Goal: Check status: Check status

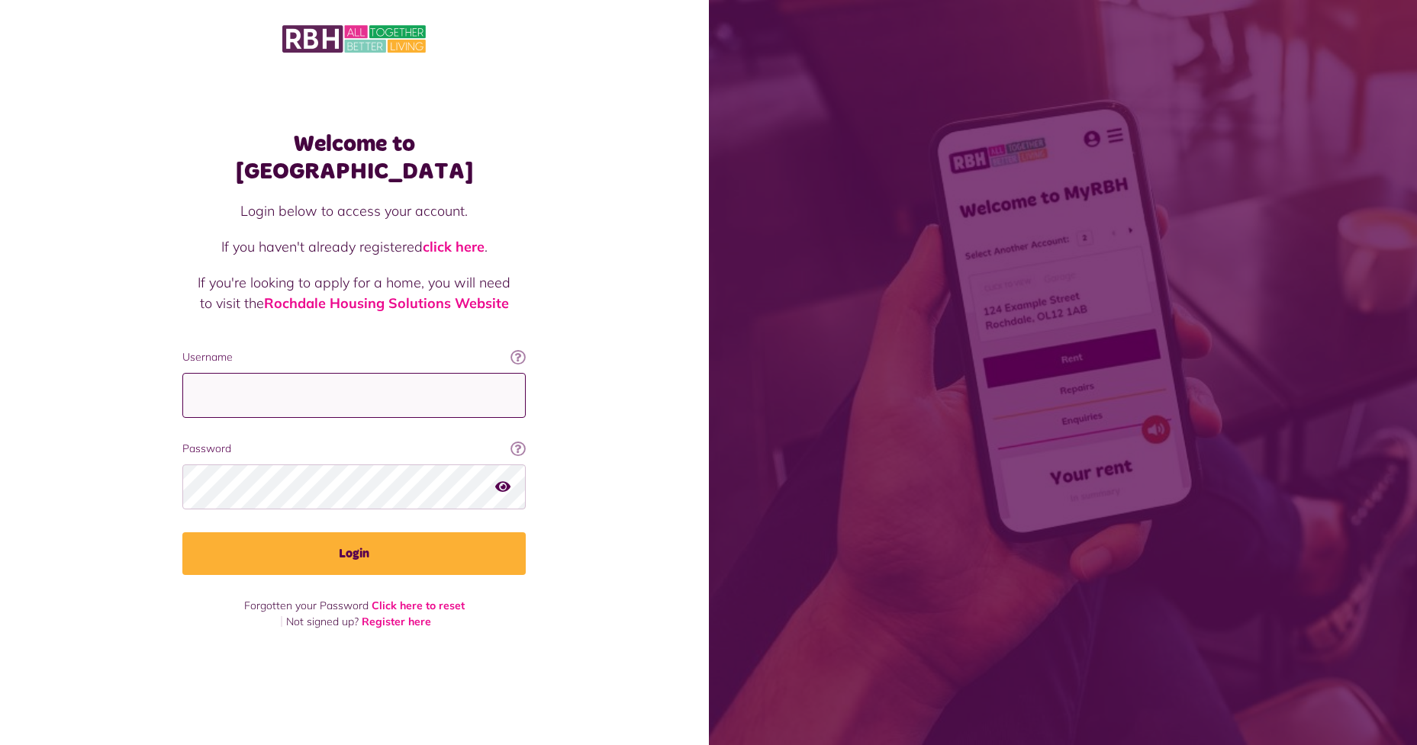
type input "**********"
click at [393, 539] on button "Login" at bounding box center [353, 554] width 343 height 43
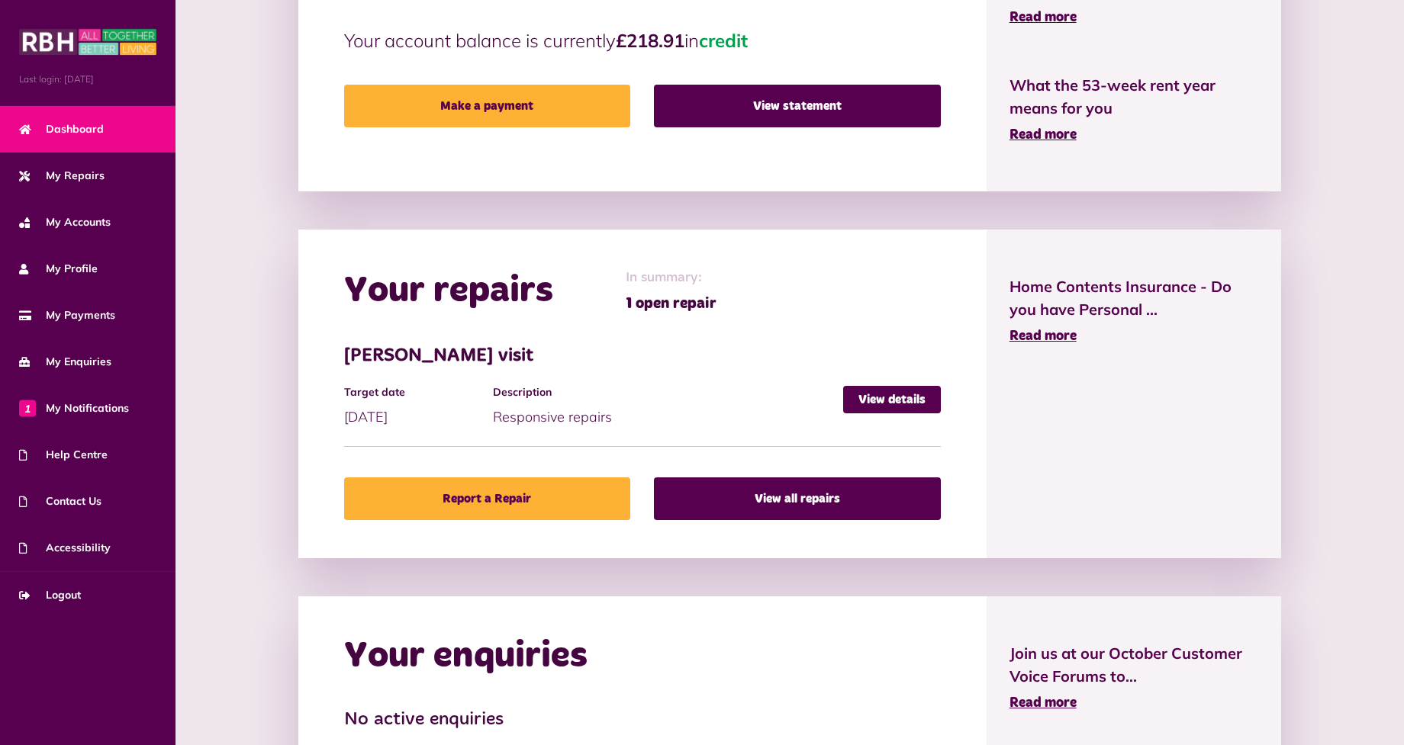
scroll to position [458, 0]
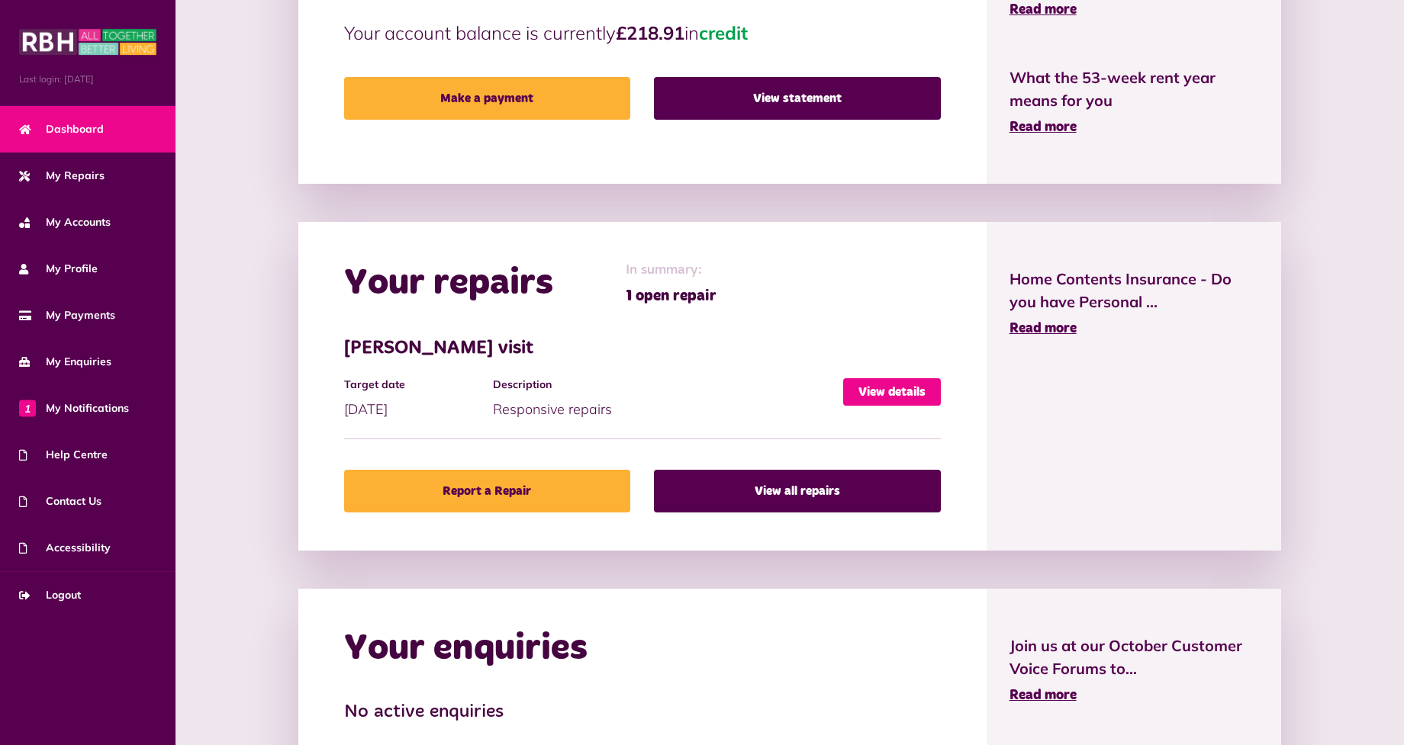
click at [914, 388] on link "View details" at bounding box center [892, 391] width 98 height 27
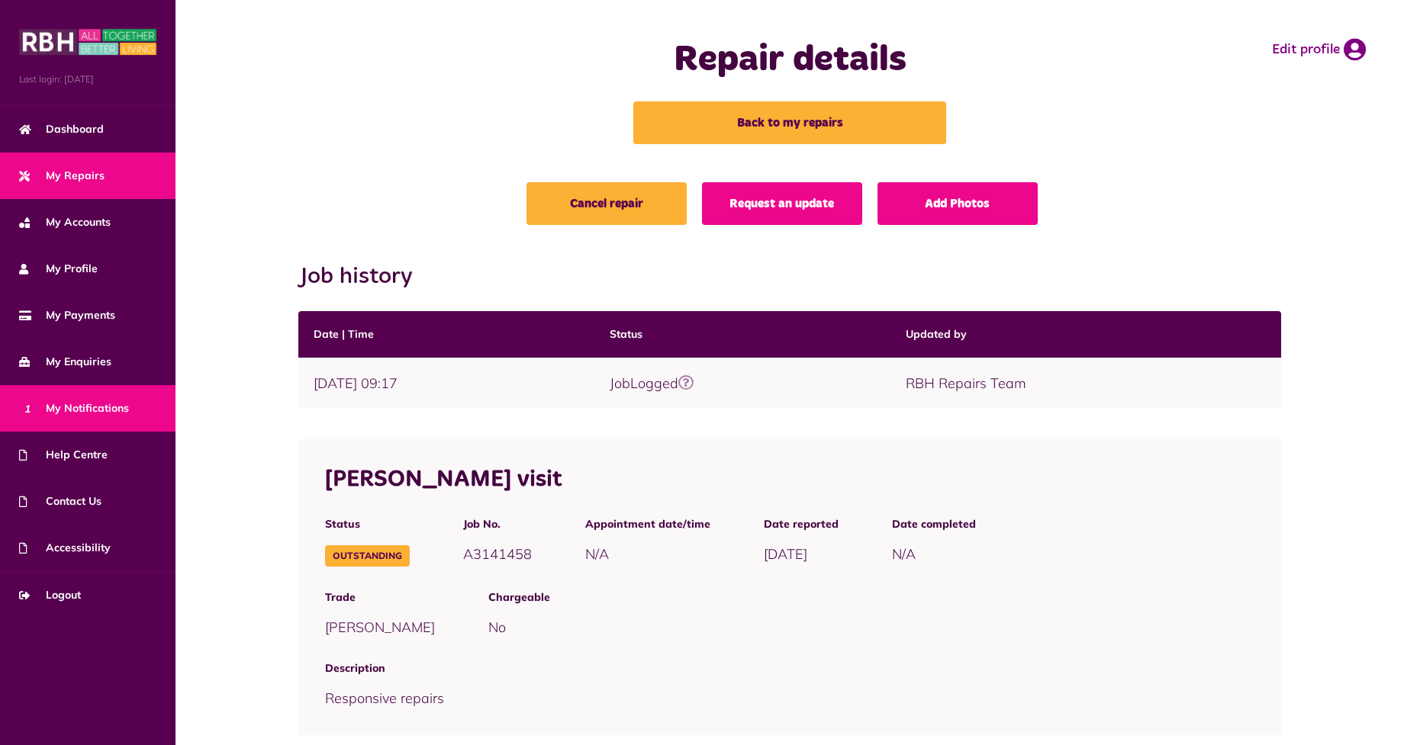
click at [79, 414] on span "1 My Notifications" at bounding box center [74, 409] width 110 height 16
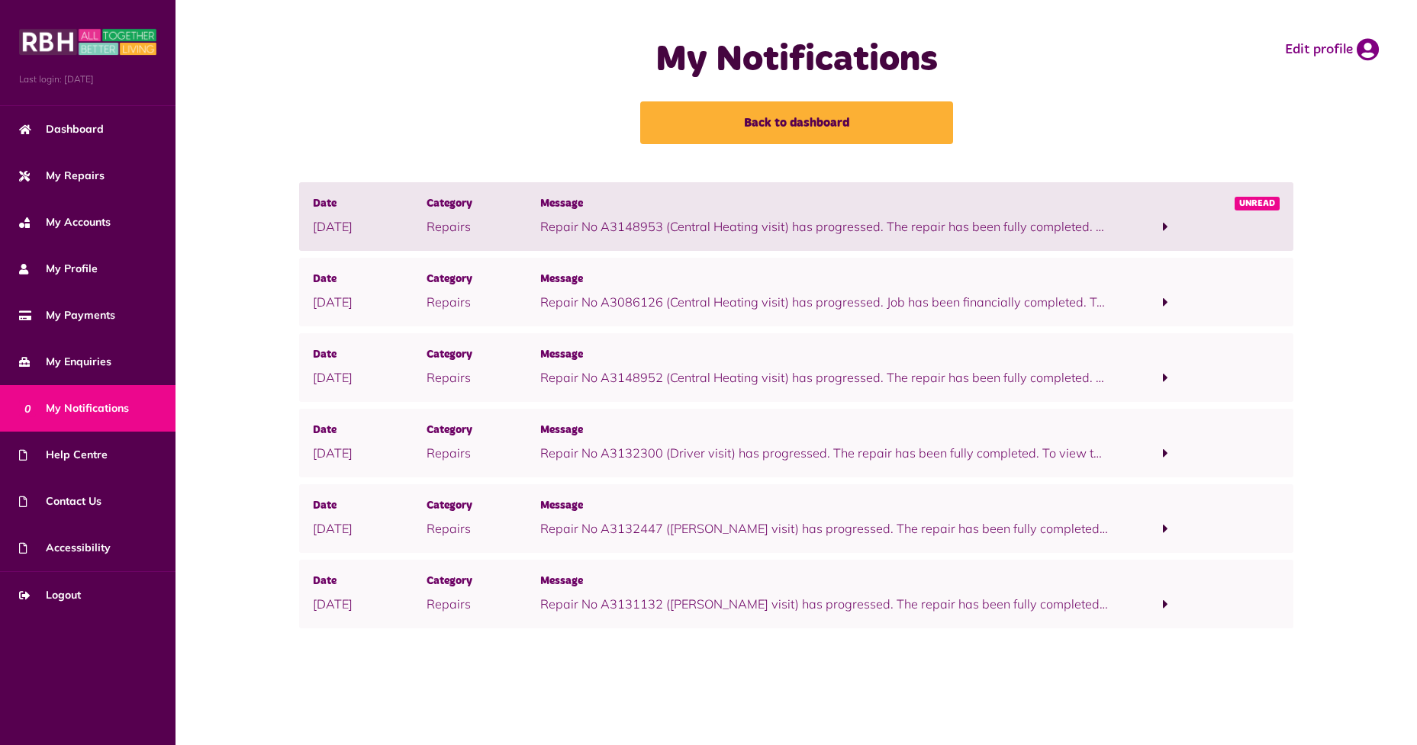
click at [1159, 229] on span at bounding box center [1166, 227] width 114 height 21
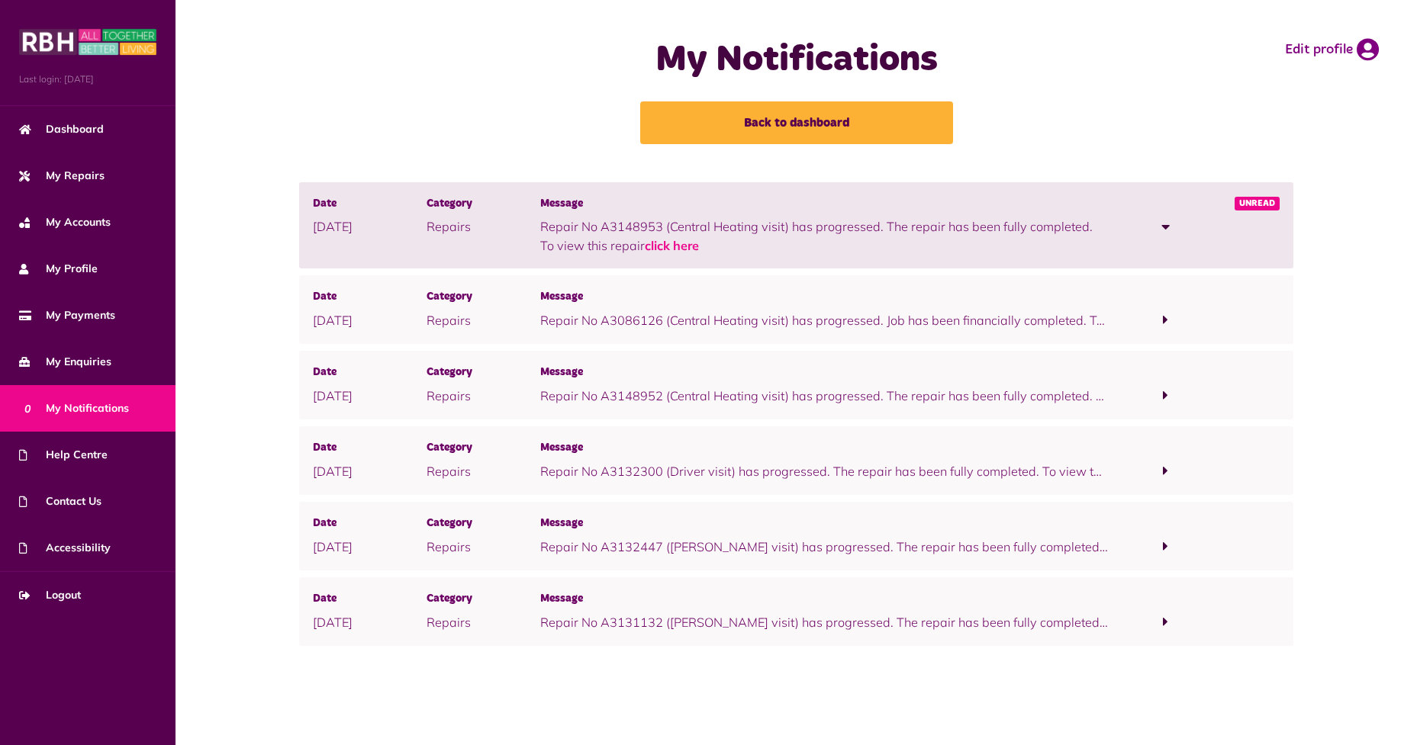
click at [1160, 320] on span at bounding box center [1166, 320] width 114 height 21
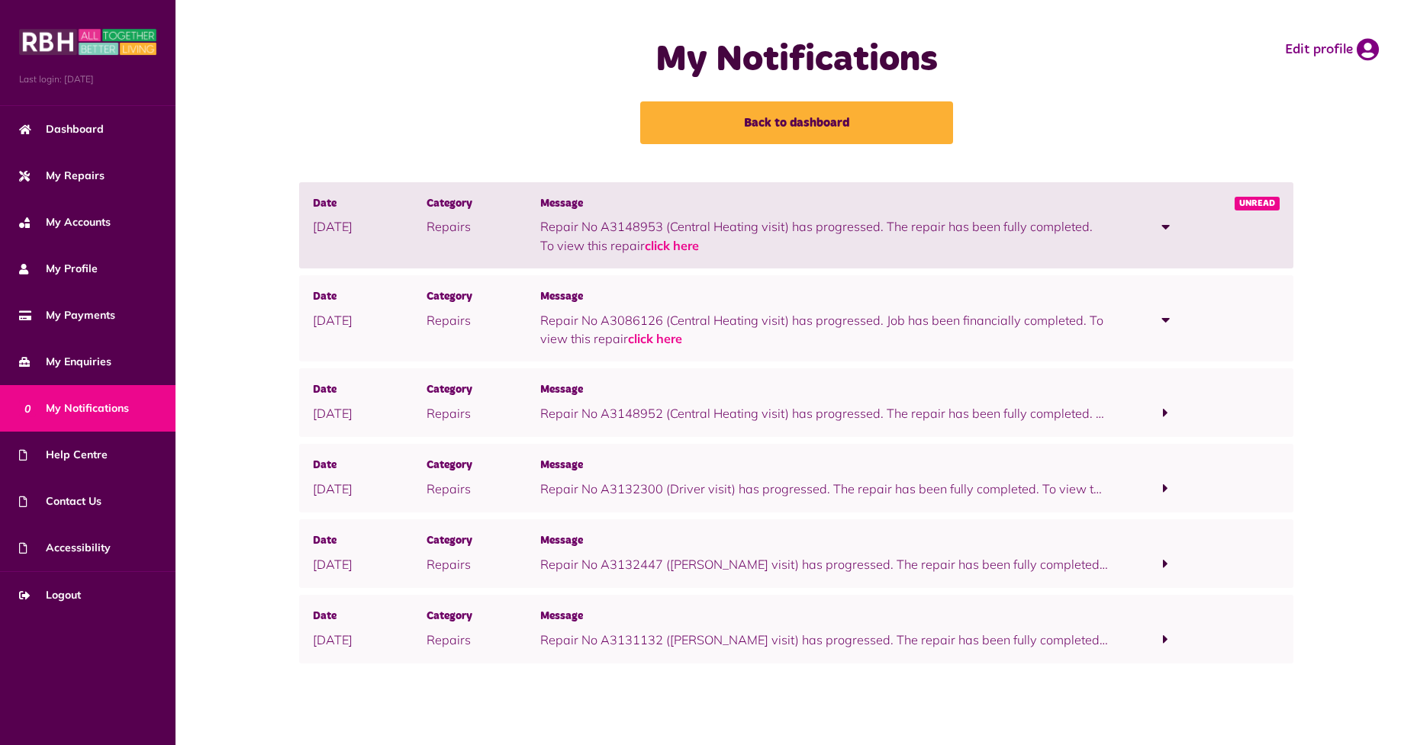
click at [1162, 411] on span at bounding box center [1166, 413] width 114 height 21
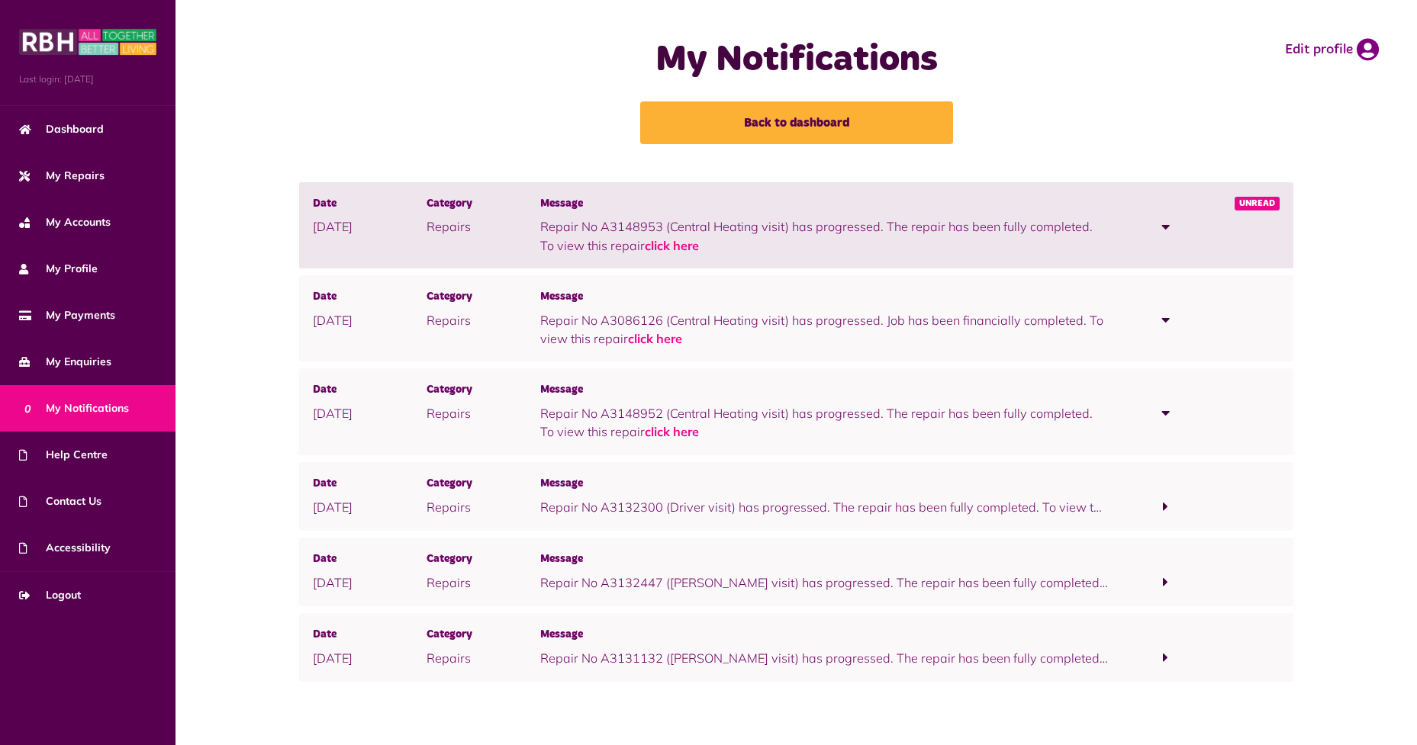
click at [1162, 507] on span at bounding box center [1166, 507] width 114 height 21
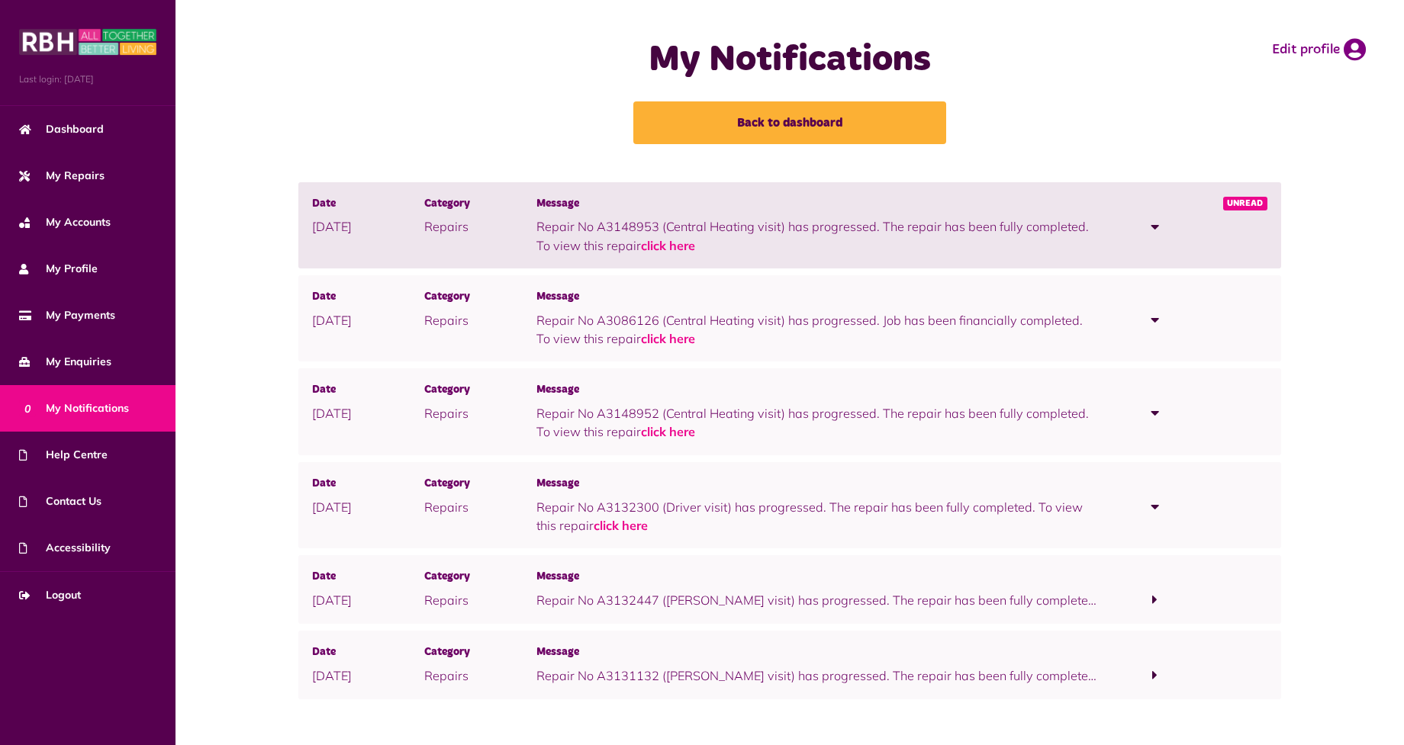
click at [1150, 597] on span at bounding box center [1155, 600] width 112 height 21
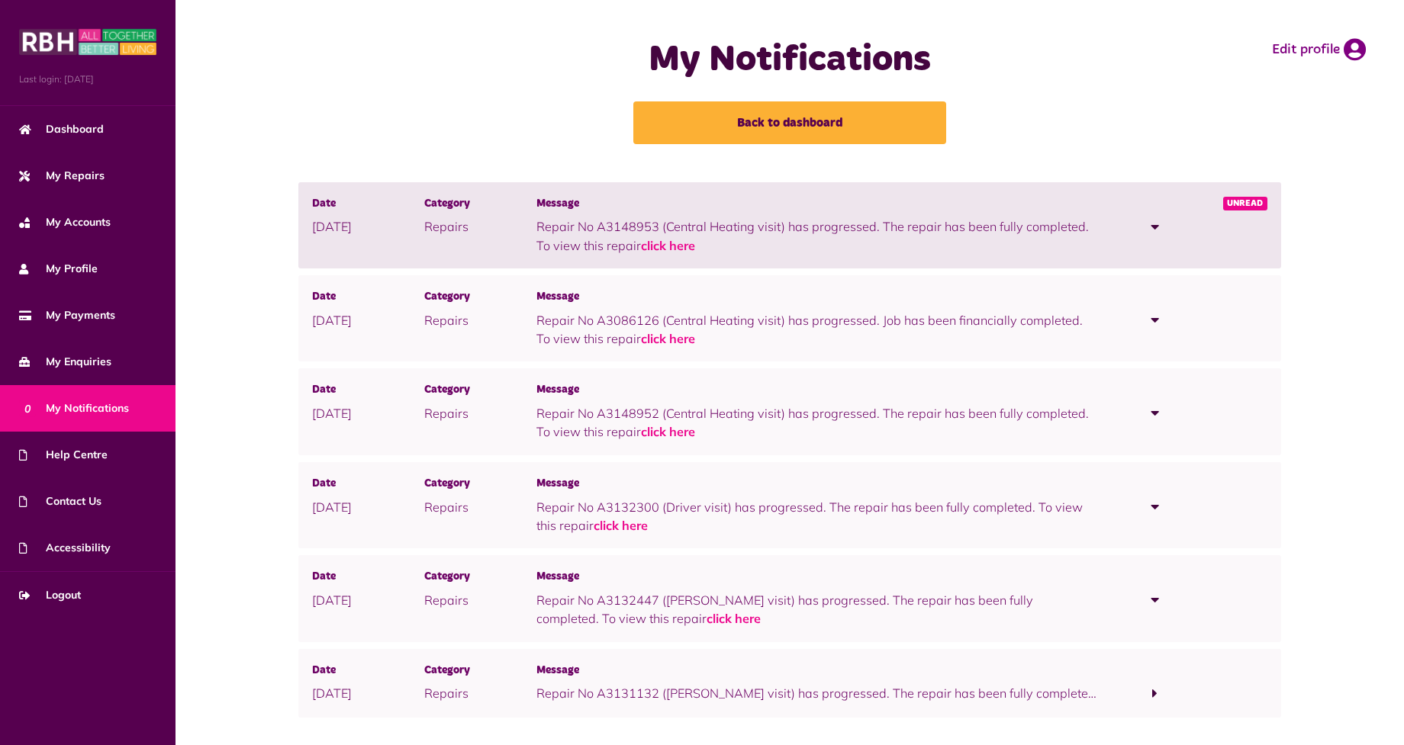
click at [1149, 698] on span at bounding box center [1155, 694] width 112 height 21
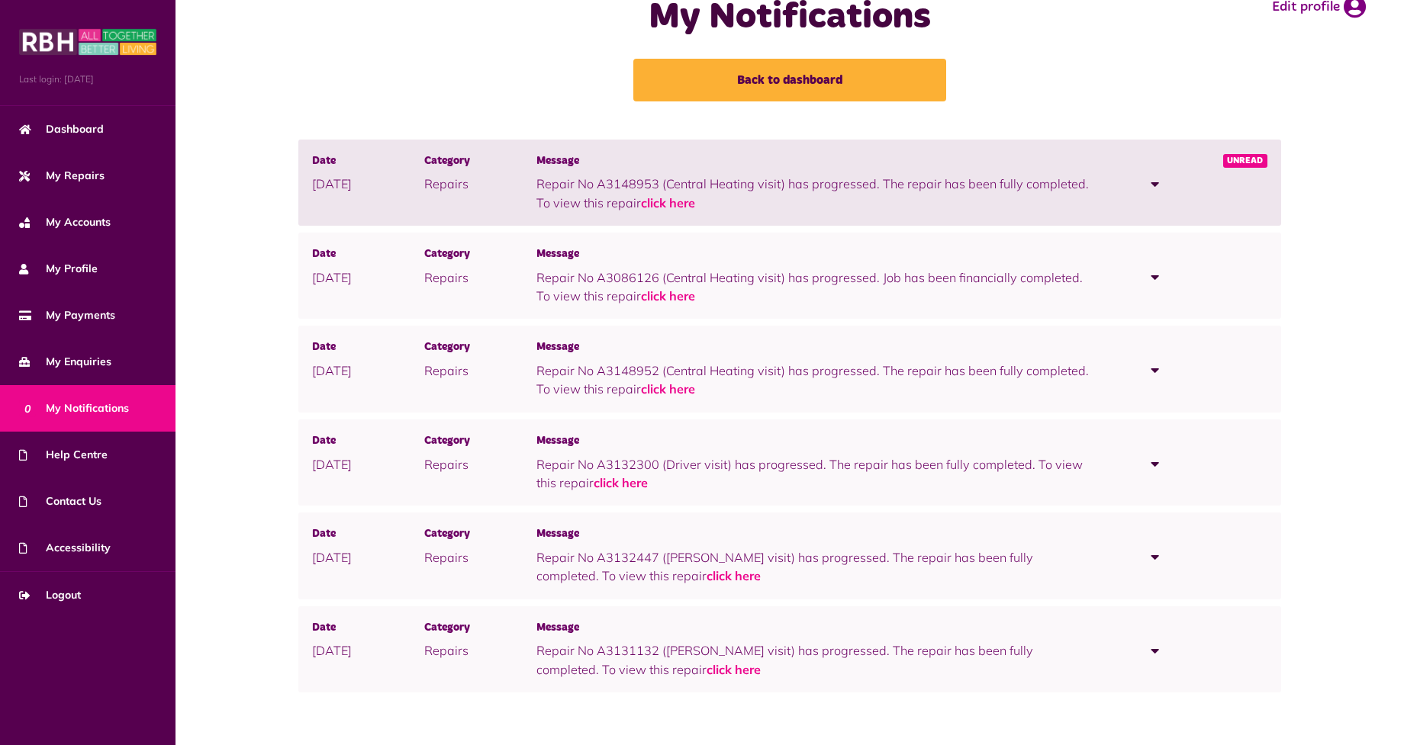
click at [253, 414] on div "Date 07/10/2025 Category Repairs Message Repair No A3148953 (Central Heating vi…" at bounding box center [790, 420] width 1198 height 560
click at [233, 444] on div "Date 07/10/2025 Category Repairs Message Repair No A3148953 (Central Heating vi…" at bounding box center [790, 420] width 1198 height 560
